Goal: Task Accomplishment & Management: Use online tool/utility

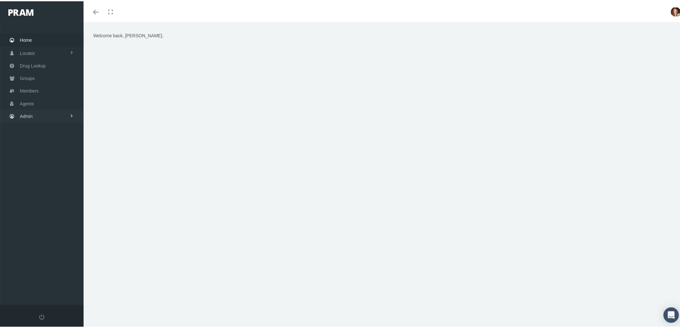
click at [27, 115] on span "Admin" at bounding box center [26, 115] width 13 height 12
click at [40, 151] on span "Claims" at bounding box center [33, 153] width 14 height 11
click at [53, 155] on span "ACA Claims Invoices" at bounding box center [46, 156] width 42 height 11
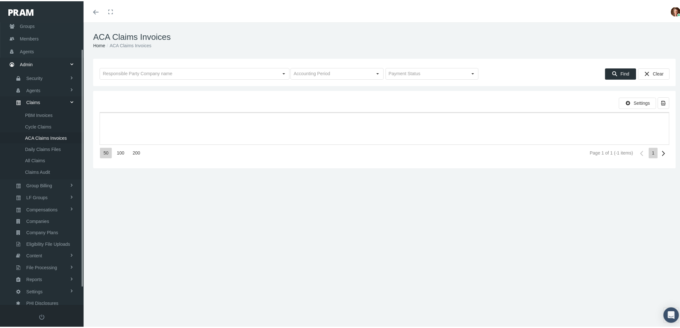
scroll to position [51, 0]
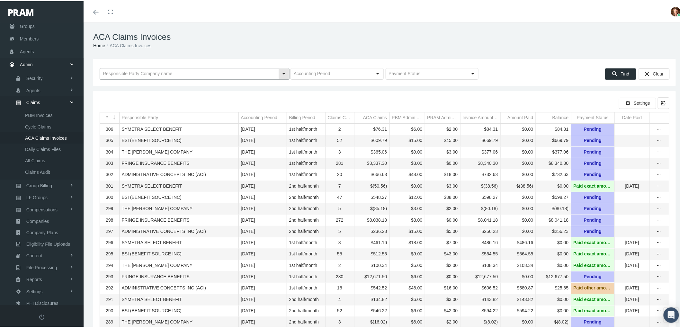
click at [152, 73] on input "text" at bounding box center [189, 72] width 178 height 11
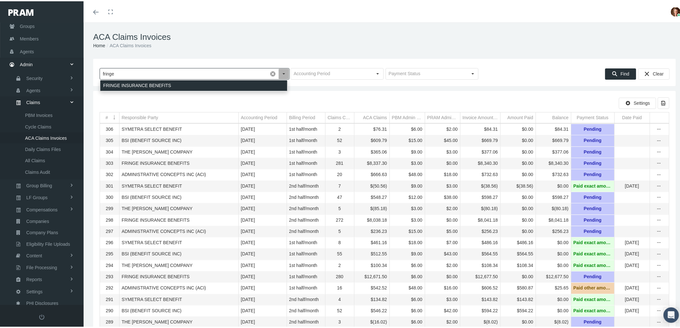
click at [156, 88] on div "FRINGE INSURANCE BENEFITS" at bounding box center [193, 84] width 187 height 11
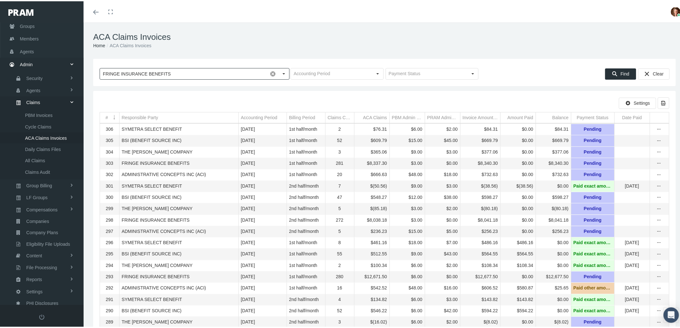
type input "FRINGE INSURANCE BENEFITS"
click at [612, 75] on icon "Find" at bounding box center [615, 73] width 6 height 6
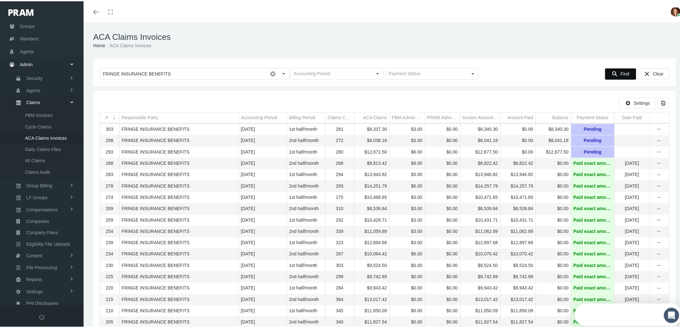
scroll to position [0, 0]
click at [657, 153] on icon "more" at bounding box center [660, 151] width 6 height 6
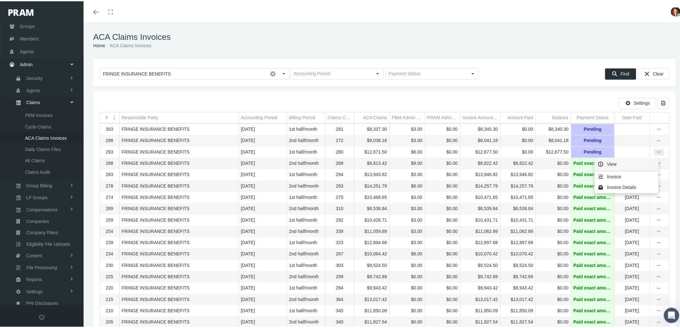
click at [638, 160] on div "View" at bounding box center [627, 164] width 63 height 14
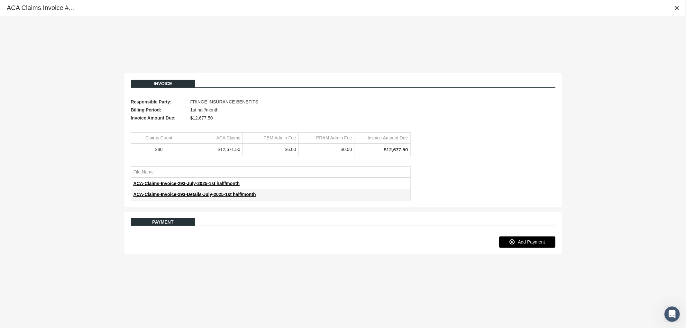
click at [535, 242] on span "Add Payment" at bounding box center [531, 242] width 27 height 5
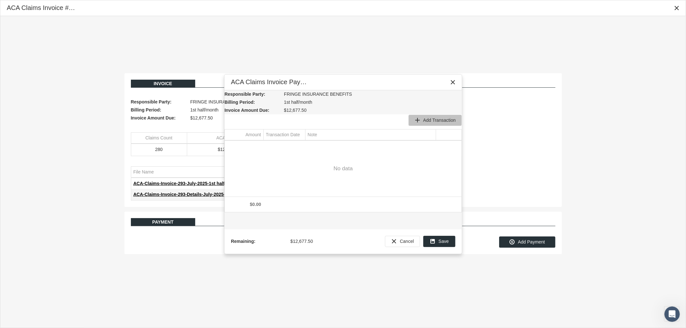
click at [439, 121] on span "Add Transaction" at bounding box center [439, 120] width 32 height 5
type input "12677.5"
click at [301, 148] on div "Select" at bounding box center [300, 146] width 10 height 10
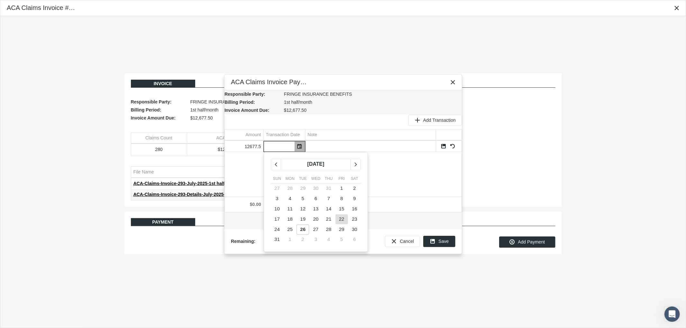
click at [342, 220] on span "22" at bounding box center [341, 218] width 5 height 5
type input "08/22/2025"
click at [372, 165] on div "12677.5 08/22/2025 Sun Mon Tue Wed Thu Fri Sat 27 28 29 30 31 1 2 3 4 5 6 7 8 9…" at bounding box center [343, 169] width 237 height 56
click at [442, 146] on link "Save" at bounding box center [444, 146] width 6 height 6
click at [435, 239] on icon "Save" at bounding box center [433, 242] width 6 height 6
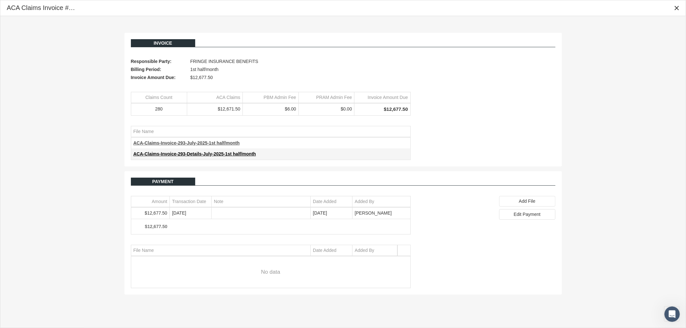
click at [203, 145] on span "ACA-Claims-Invoice-293-July-2025-1st half/month" at bounding box center [186, 143] width 106 height 5
click at [680, 8] on div "Close" at bounding box center [676, 8] width 11 height 11
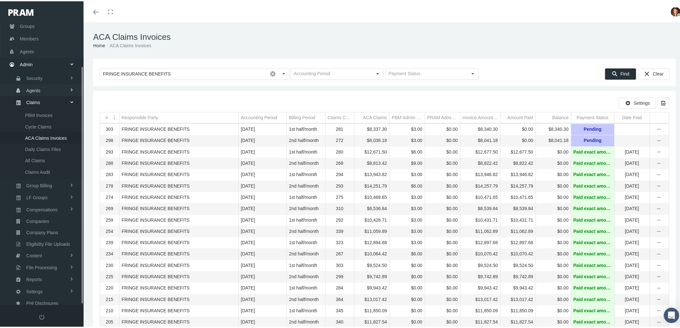
click at [41, 89] on link "Agents" at bounding box center [42, 88] width 84 height 11
click at [43, 156] on span "Bank Info Requests" at bounding box center [44, 158] width 39 height 11
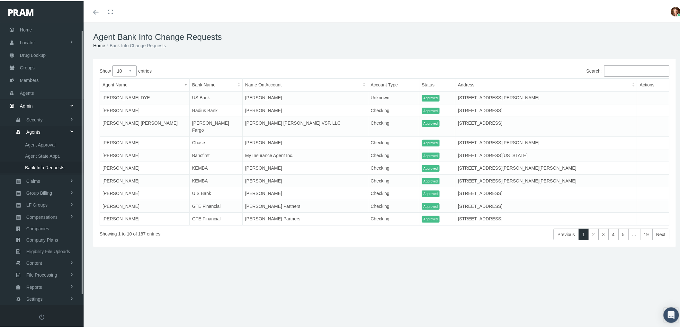
scroll to position [18, 0]
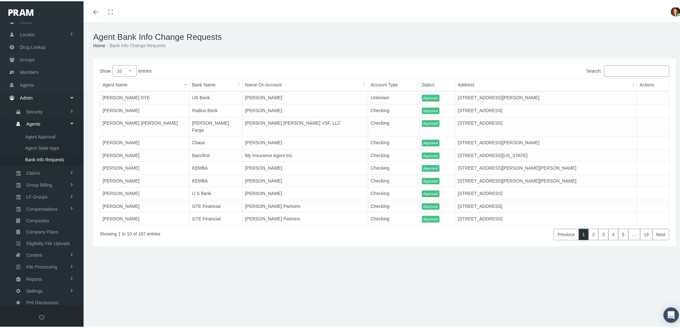
click at [131, 70] on select "10 25 50 100" at bounding box center [125, 69] width 24 height 11
select select "100"
click at [113, 64] on select "10 25 50 100" at bounding box center [125, 69] width 24 height 11
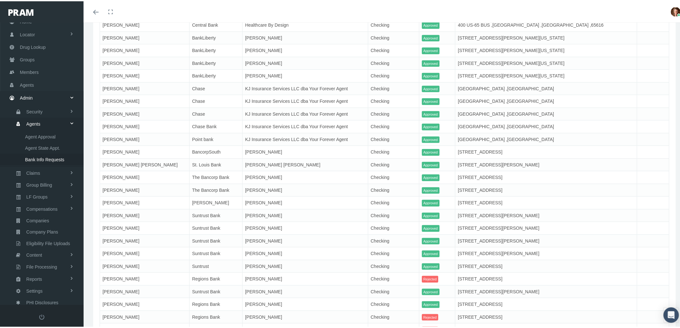
scroll to position [1201, 0]
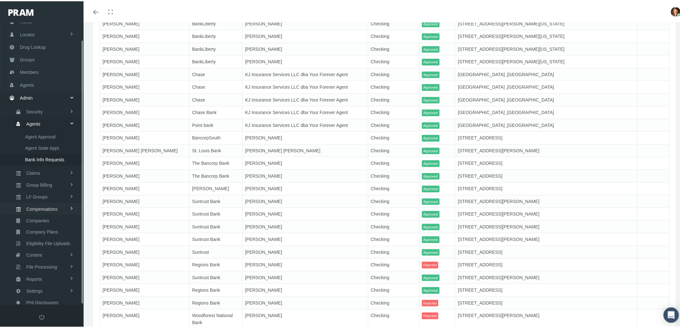
click at [46, 207] on span "Compensations" at bounding box center [41, 208] width 31 height 11
click at [60, 180] on span "Compensation Summary" at bounding box center [50, 183] width 50 height 11
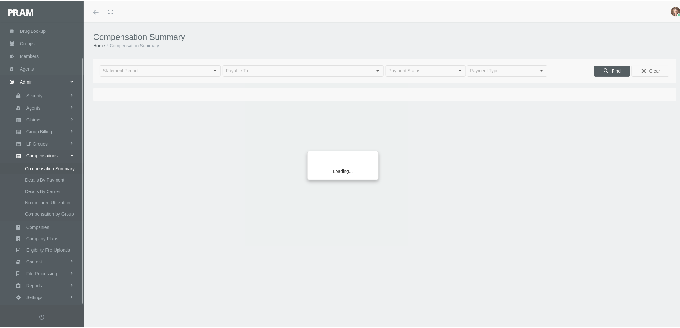
scroll to position [40, 0]
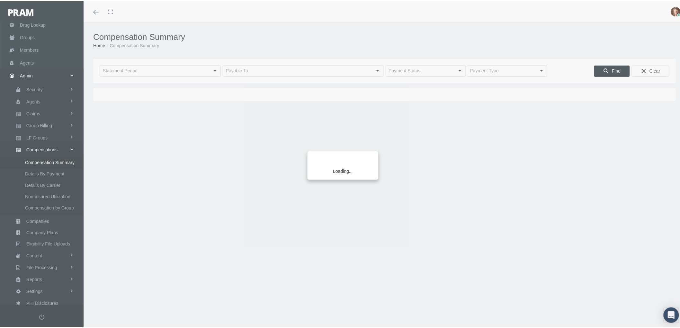
type input "[DATE]"
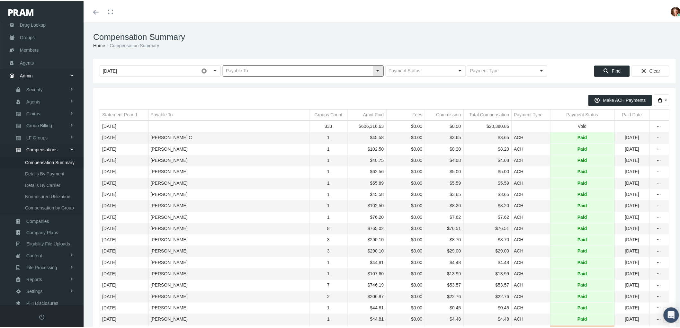
click at [249, 68] on input "text" at bounding box center [298, 69] width 150 height 11
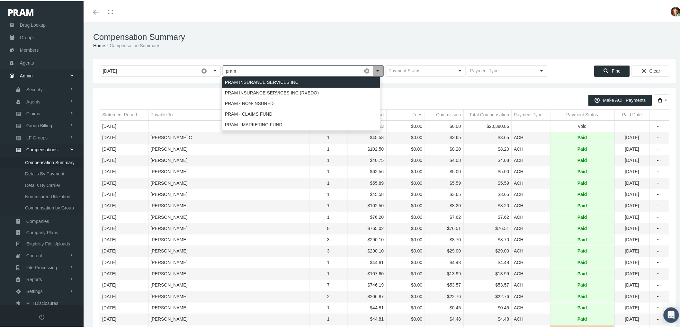
drag, startPoint x: 254, startPoint y: 78, endPoint x: 268, endPoint y: 78, distance: 14.2
click at [254, 78] on div "PRAM INSURANCE SERVICES INC" at bounding box center [301, 81] width 158 height 11
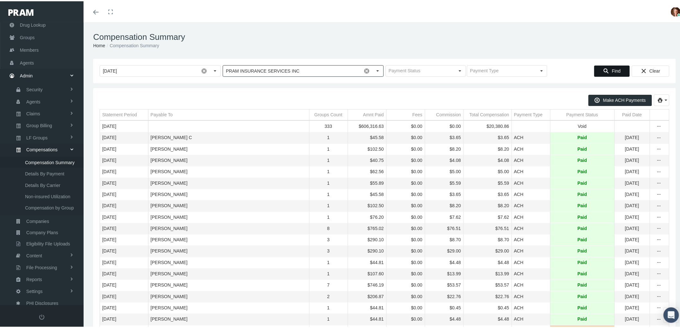
type input "PRAM INSURANCE SERVICES INC"
click at [612, 68] on span "Find" at bounding box center [616, 69] width 9 height 5
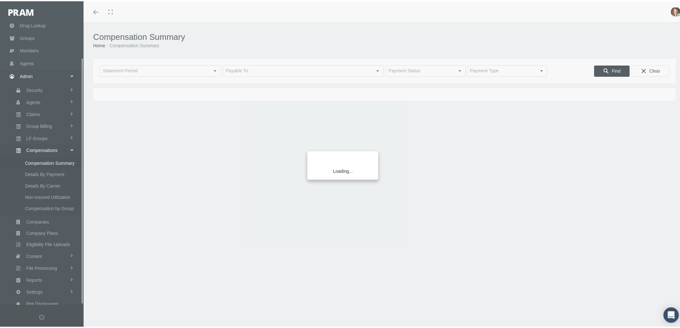
scroll to position [40, 0]
type input "[DATE]"
